Goal: Check status: Check status

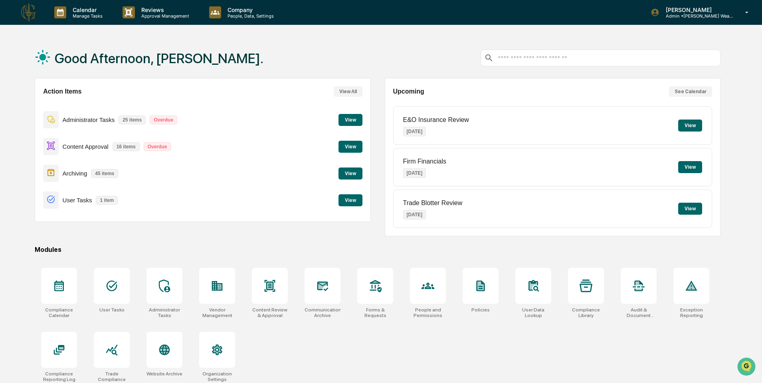
click at [349, 204] on button "View" at bounding box center [351, 200] width 24 height 12
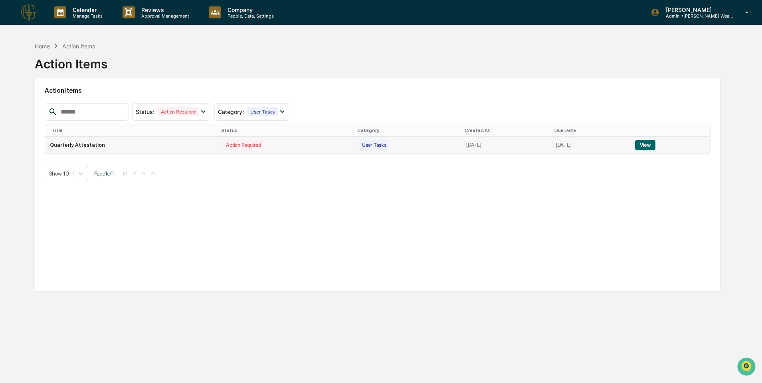
click at [105, 144] on td "Quarterly Attestation" at bounding box center [131, 145] width 173 height 17
click at [82, 145] on td "Quarterly Attestation" at bounding box center [131, 145] width 173 height 17
click at [94, 15] on p "Manage Tasks" at bounding box center [86, 16] width 40 height 6
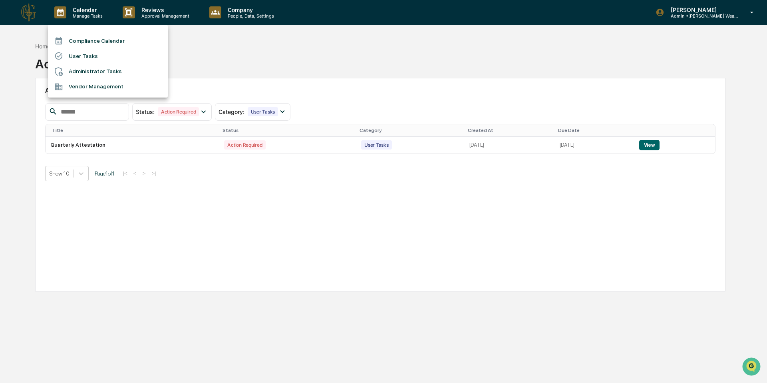
click at [106, 54] on li "User Tasks" at bounding box center [108, 55] width 120 height 15
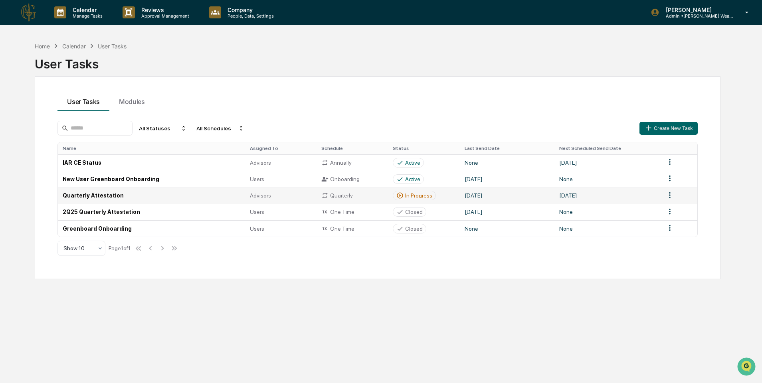
click at [198, 193] on td "Quarterly Attestation" at bounding box center [151, 195] width 187 height 16
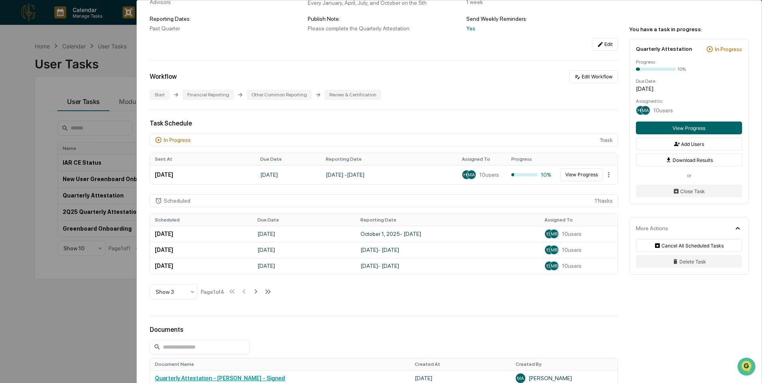
scroll to position [106, 0]
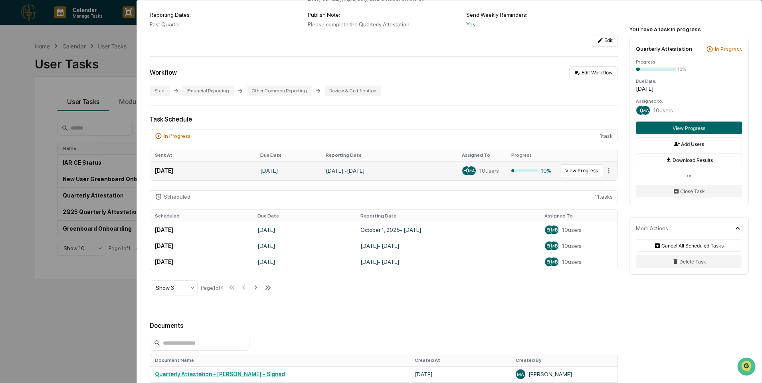
click at [356, 172] on td "[DATE] - [DATE]" at bounding box center [389, 170] width 136 height 19
click at [189, 170] on td "[DATE]" at bounding box center [202, 170] width 105 height 19
click at [580, 171] on button "View Progress" at bounding box center [581, 170] width 43 height 13
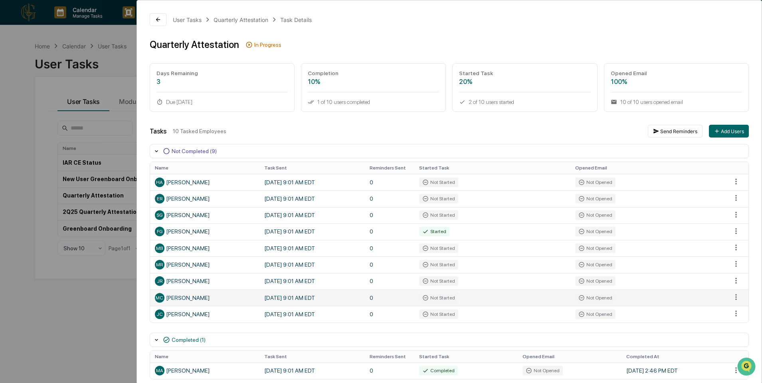
scroll to position [34, 0]
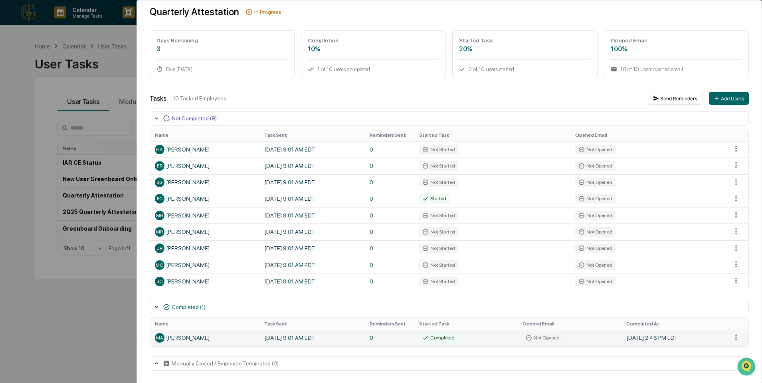
click at [288, 340] on td "[DATE] 9:01 AM EDT" at bounding box center [312, 337] width 105 height 16
click at [194, 335] on div "MA [PERSON_NAME]" at bounding box center [205, 338] width 100 height 10
click at [421, 333] on div "Completed" at bounding box center [438, 338] width 39 height 10
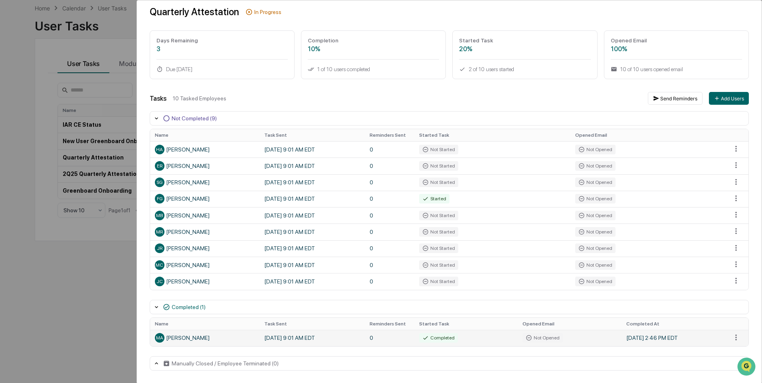
click at [187, 334] on div "MA [PERSON_NAME]" at bounding box center [205, 338] width 100 height 10
click at [292, 334] on td "[DATE] 9:01 AM EDT" at bounding box center [312, 337] width 105 height 16
click at [730, 339] on html "Calendar Manage Tasks Reviews Approval Management Company People, Data, Setting…" at bounding box center [381, 153] width 762 height 383
click at [208, 339] on html "Calendar Manage Tasks Reviews Approval Management Company People, Data, Setting…" at bounding box center [383, 153] width 767 height 383
click at [103, 79] on div "User Tasks Quarterly Attestation Task Details Quarterly Attestation In Progress…" at bounding box center [381, 191] width 762 height 383
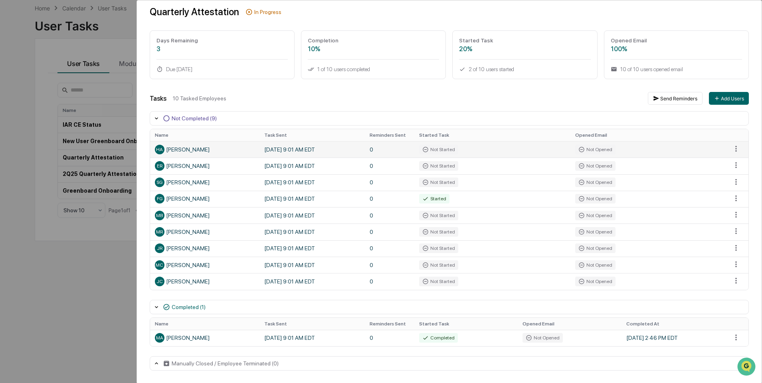
scroll to position [0, 0]
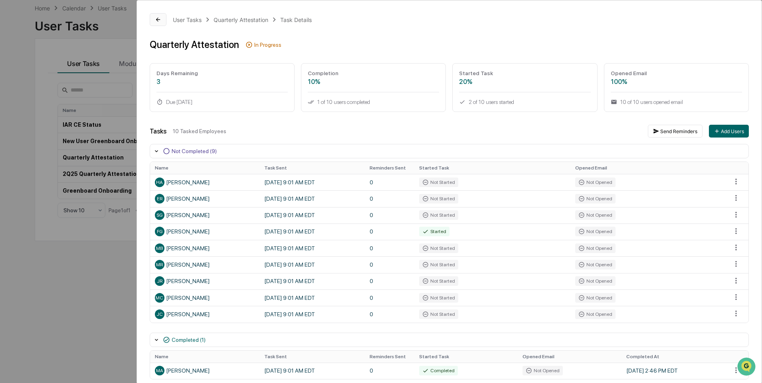
click at [155, 16] on button at bounding box center [158, 19] width 17 height 13
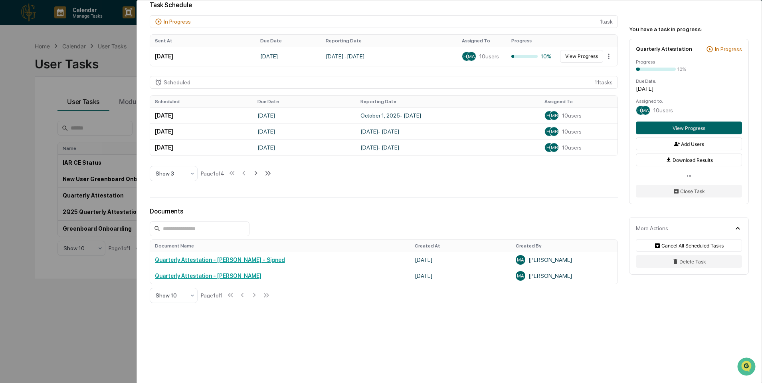
scroll to position [222, 0]
click at [226, 262] on link "Quarterly Attestation - [PERSON_NAME] - Signed" at bounding box center [220, 259] width 130 height 6
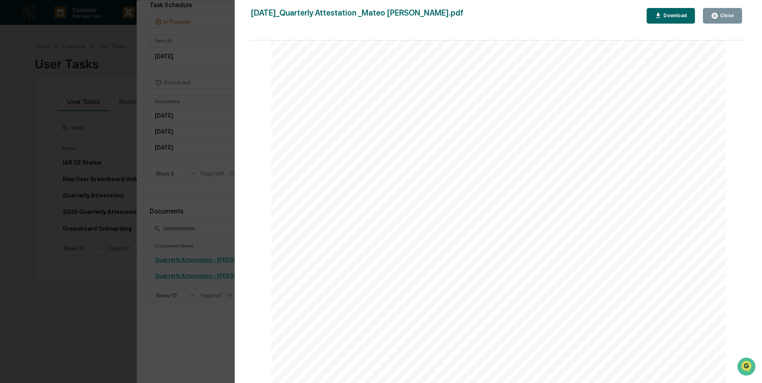
scroll to position [6845, 0]
click at [172, 169] on div "Version History [DATE] 06:46 PM [PERSON_NAME] [DATE]_Quarterly Attestation _Mat…" at bounding box center [381, 191] width 762 height 383
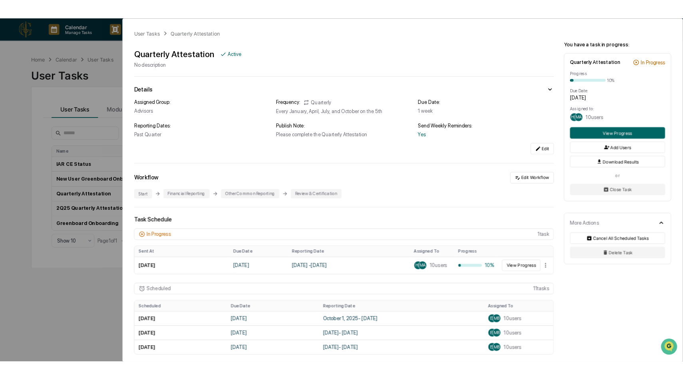
scroll to position [0, 0]
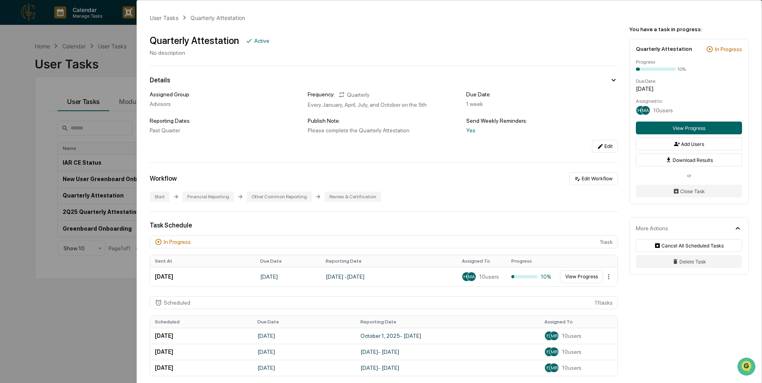
click at [132, 46] on div "User Tasks Quarterly Attestation Quarterly Attestation Active No description De…" at bounding box center [381, 191] width 762 height 383
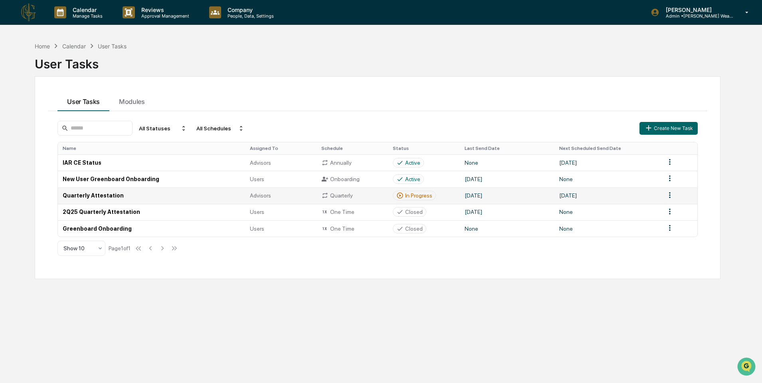
click at [127, 196] on td "Quarterly Attestation" at bounding box center [151, 195] width 187 height 16
